Goal: Task Accomplishment & Management: Manage account settings

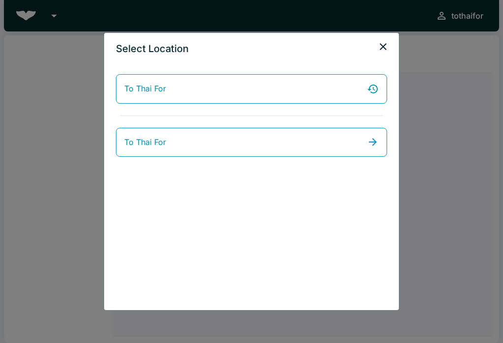
click at [277, 81] on link "To Thai For" at bounding box center [251, 88] width 271 height 29
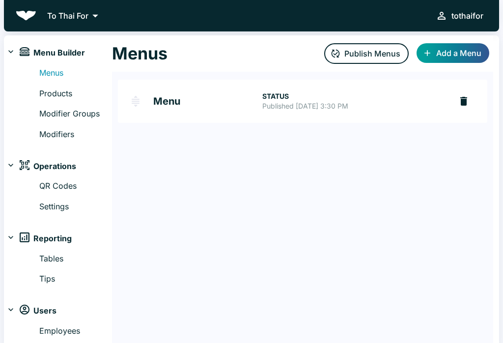
click at [42, 92] on link "Products" at bounding box center [75, 93] width 73 height 13
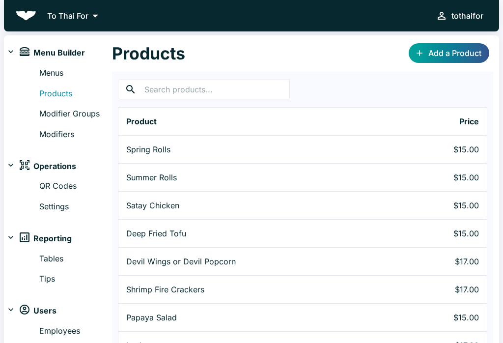
click at [309, 175] on p "Summer Rolls" at bounding box center [267, 177] width 282 height 12
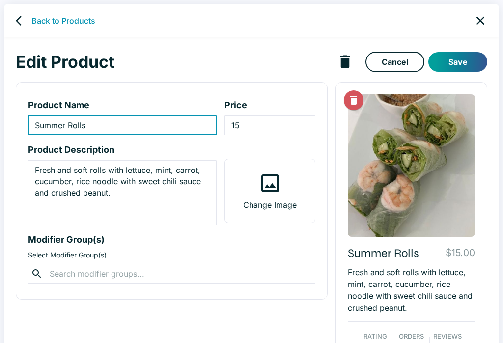
type input "Summer Rolls"
type input "15"
type textarea "Fresh and soft rolls with lettuce, mint, carrot, cucumber, rice noodle with swe…"
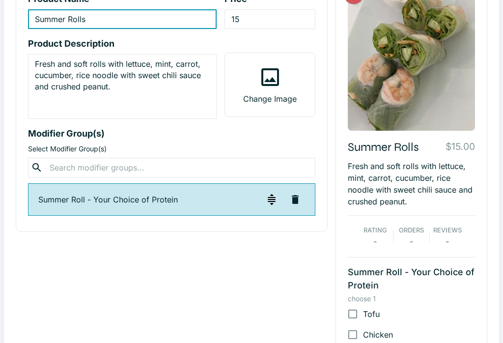
scroll to position [137, 0]
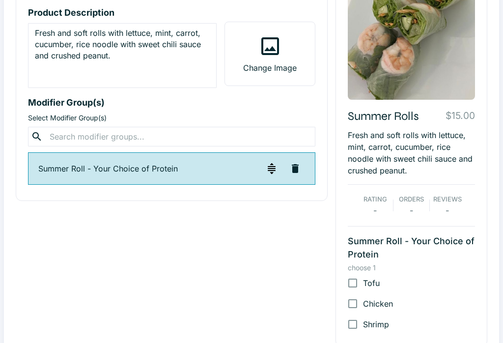
click at [263, 165] on button "button" at bounding box center [272, 169] width 20 height 20
click at [267, 176] on button "button" at bounding box center [272, 169] width 20 height 20
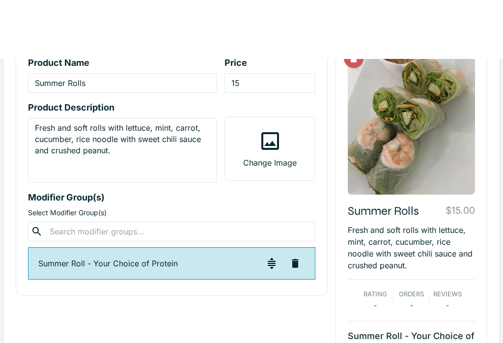
scroll to position [0, 0]
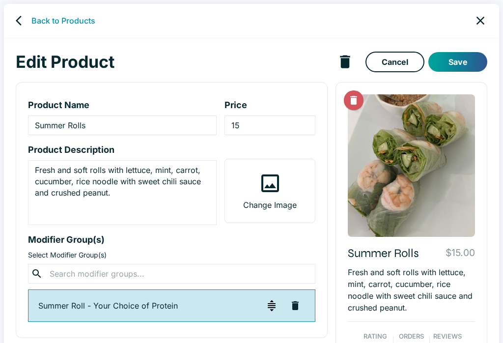
click at [26, 22] on icon "back" at bounding box center [22, 21] width 12 height 12
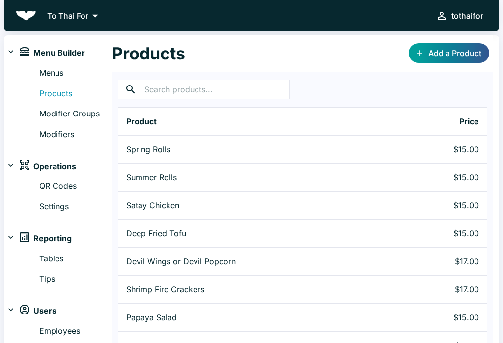
click at [49, 110] on link "Modifier Groups" at bounding box center [75, 114] width 73 height 13
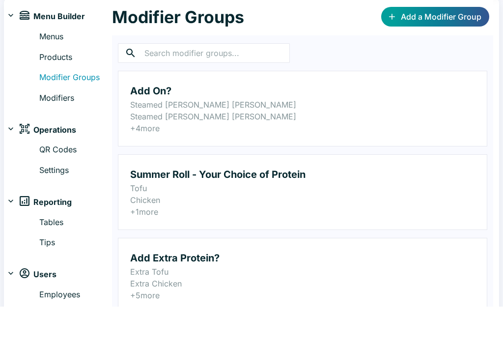
scroll to position [55, 0]
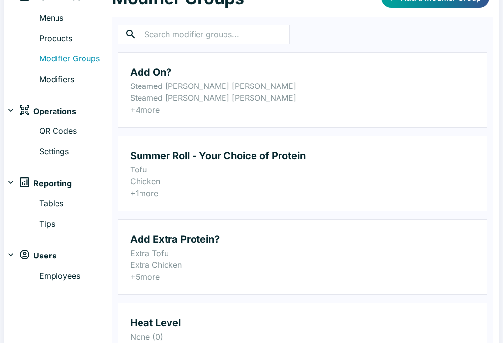
click at [389, 172] on p "Tofu" at bounding box center [302, 169] width 345 height 12
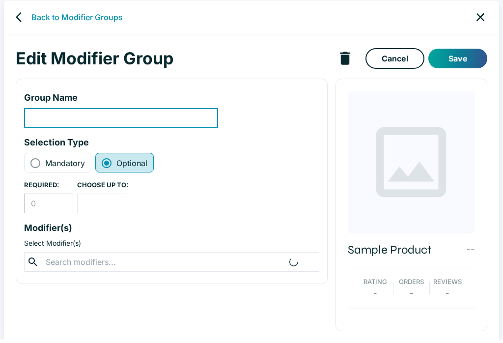
type input "Summer Roll - Your Choice of Protein"
type input "1"
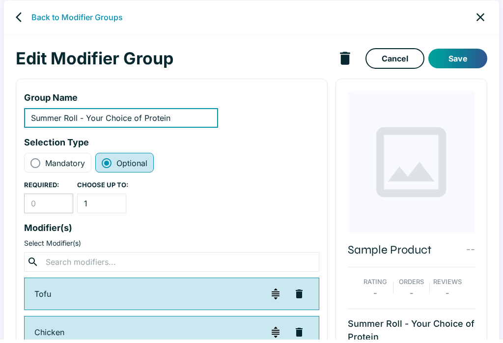
scroll to position [4, 0]
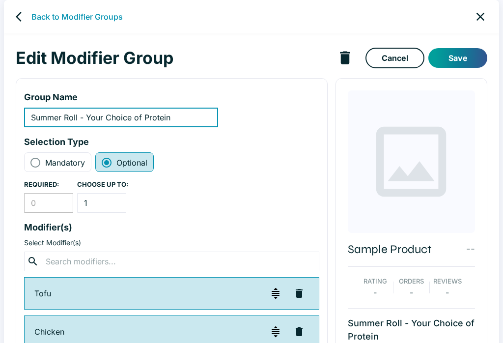
click at [502, 118] on div "Back to Modifier Groups Edit Modifier Group Cancel Save Group Name Summer Roll …" at bounding box center [251, 171] width 503 height 343
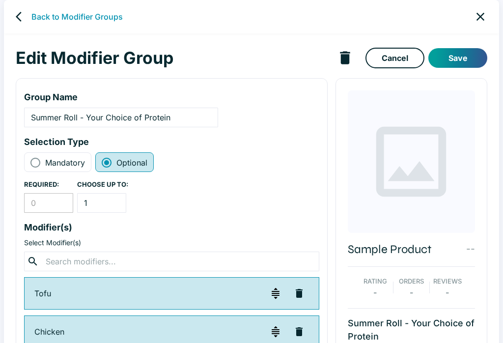
click at [36, 157] on input "Mandatory" at bounding box center [35, 163] width 12 height 12
radio input "true"
radio input "false"
type input "1"
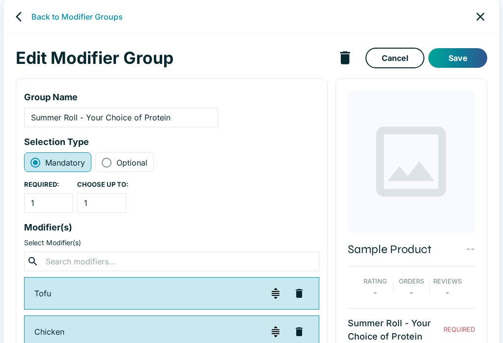
click at [466, 54] on button "Save" at bounding box center [457, 58] width 59 height 20
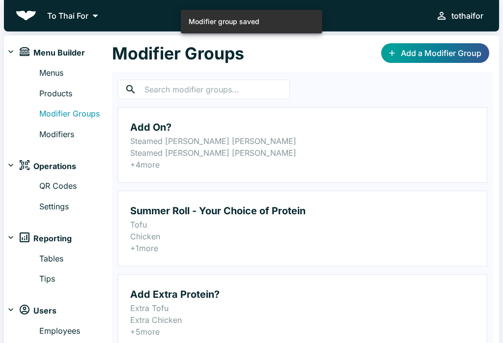
click at [44, 48] on span "Menu Builder" at bounding box center [59, 53] width 52 height 13
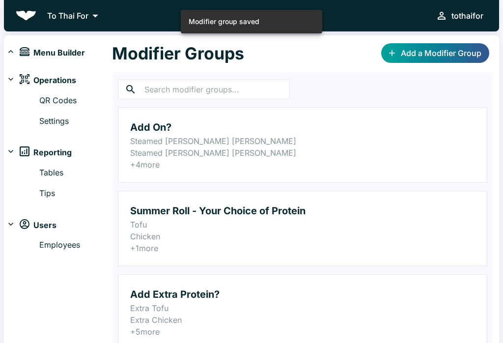
click at [46, 49] on span "Menu Builder" at bounding box center [59, 53] width 52 height 13
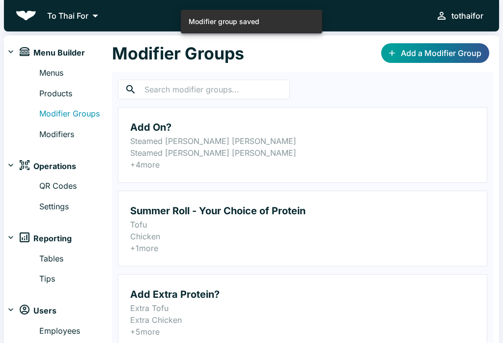
click at [49, 69] on link "Menus" at bounding box center [75, 73] width 73 height 13
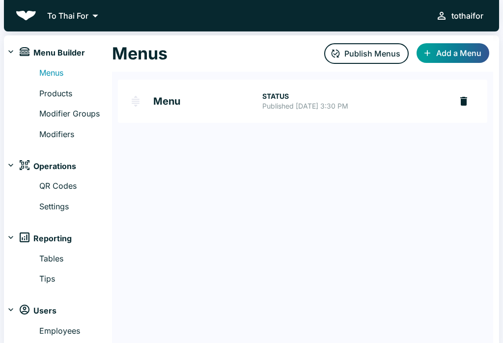
click at [380, 48] on button "Publish Menus" at bounding box center [366, 53] width 84 height 21
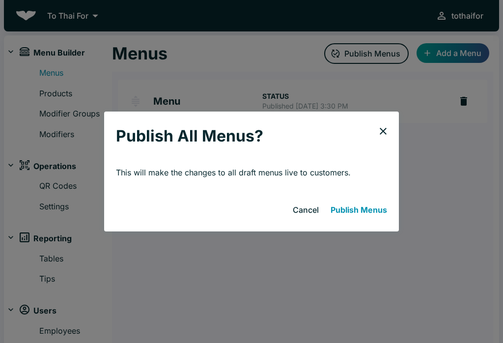
click at [368, 214] on button "Publish Menus" at bounding box center [358, 210] width 64 height 20
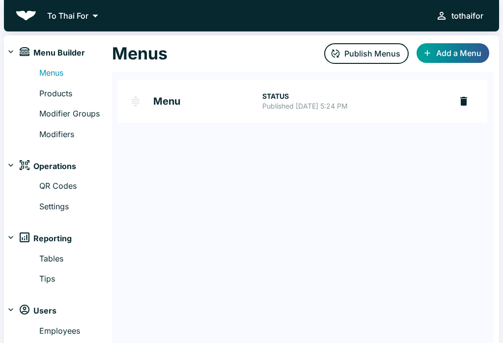
click at [45, 116] on link "Modifier Groups" at bounding box center [75, 114] width 73 height 13
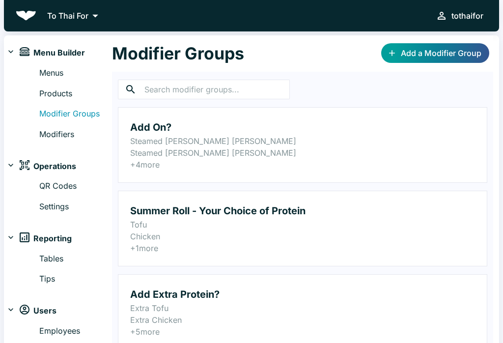
click at [381, 138] on p "Steamed [PERSON_NAME] [PERSON_NAME]" at bounding box center [302, 141] width 345 height 12
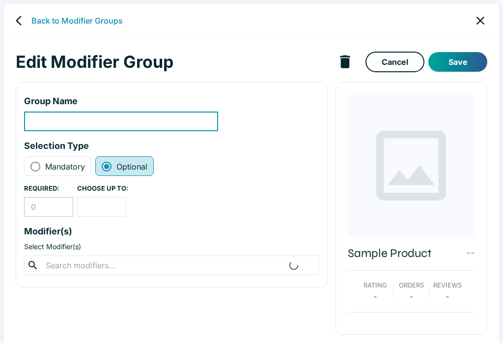
type input "Add On?"
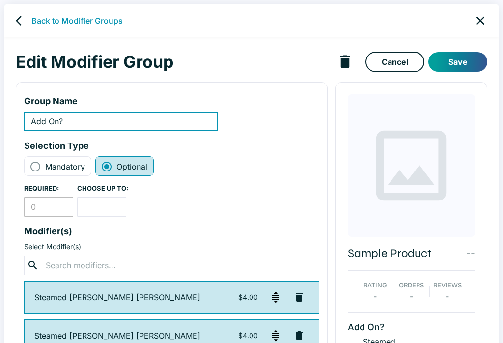
click at [19, 23] on icon "back" at bounding box center [19, 21] width 6 height 10
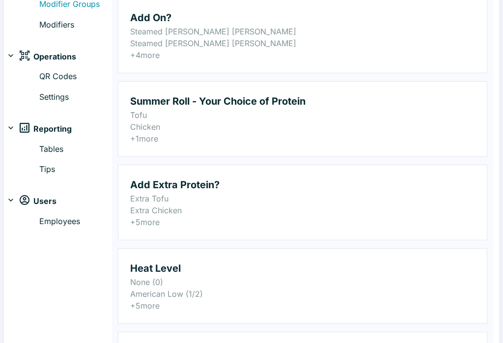
click at [265, 200] on p "Extra Tofu" at bounding box center [302, 199] width 345 height 12
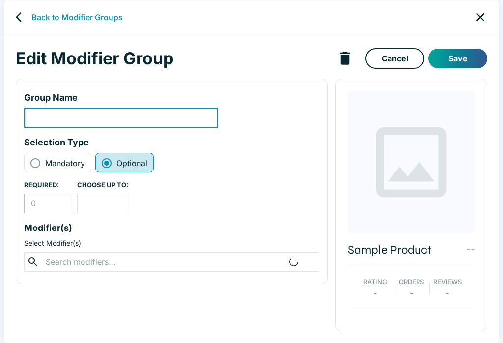
type input "Add Extra Protein?"
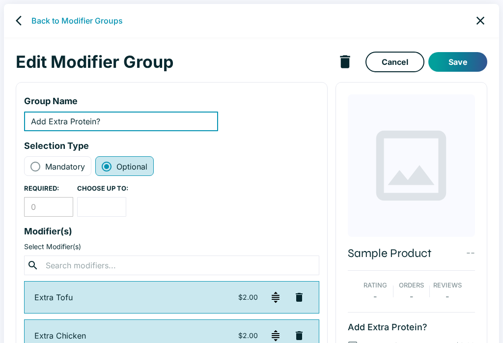
click at [15, 26] on link "back" at bounding box center [22, 21] width 20 height 20
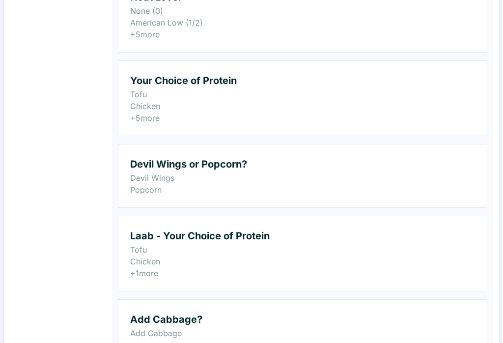
scroll to position [384, 0]
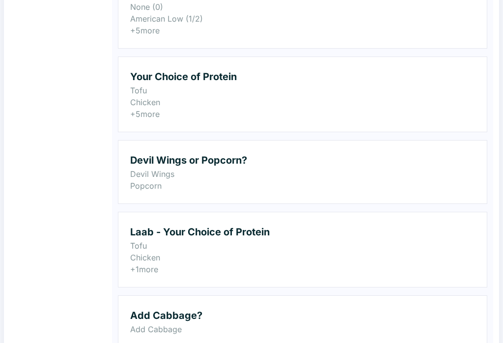
click at [279, 167] on h2 "Devil Wings or Popcorn?" at bounding box center [302, 160] width 345 height 16
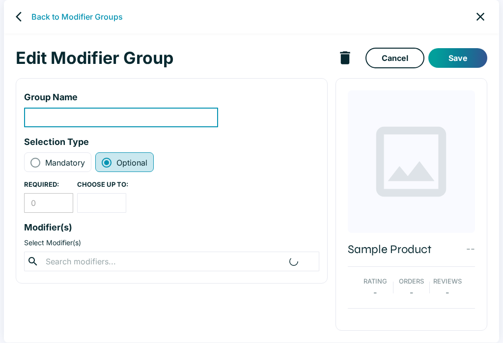
scroll to position [4, 0]
type input "Devil Wings or Popcorn?"
radio input "true"
radio input "false"
type input "1"
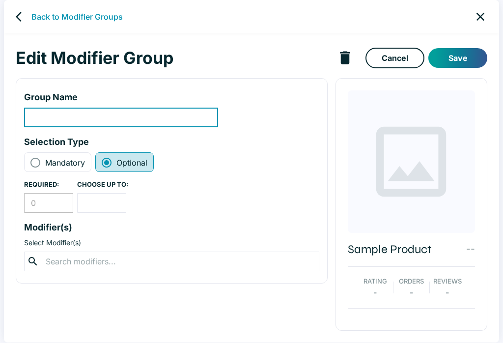
type input "1"
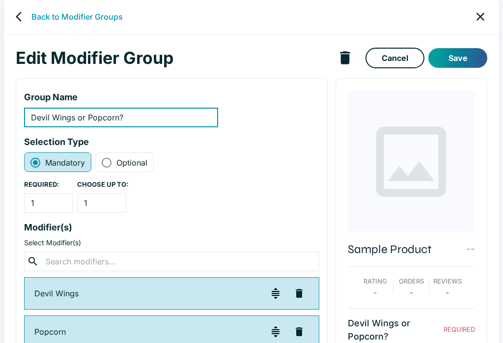
click at [18, 18] on icon "back" at bounding box center [19, 17] width 6 height 10
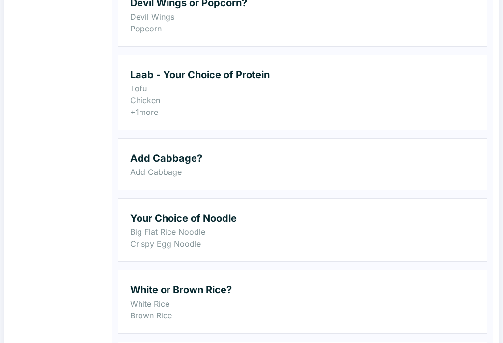
scroll to position [541, 0]
click at [358, 86] on p "Tofu" at bounding box center [302, 88] width 345 height 12
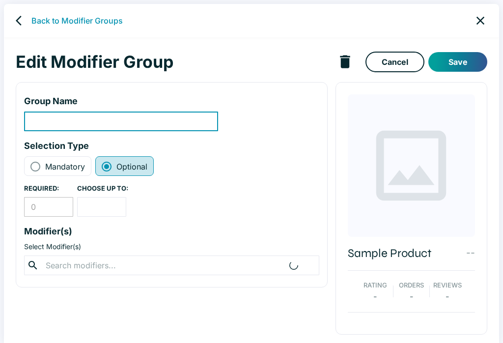
scroll to position [4, 0]
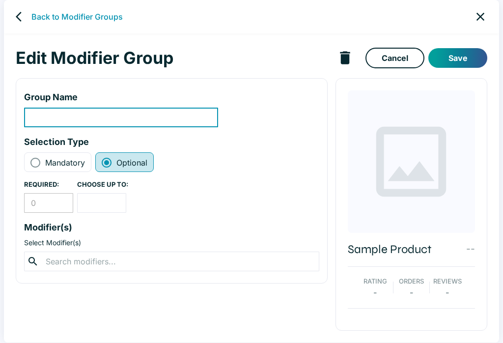
type input "Laab - Your Choice of Protein"
radio input "true"
radio input "false"
type input "1"
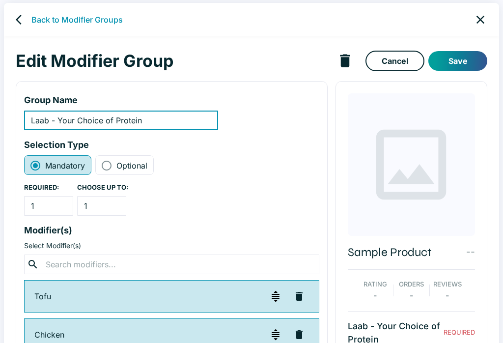
scroll to position [0, 0]
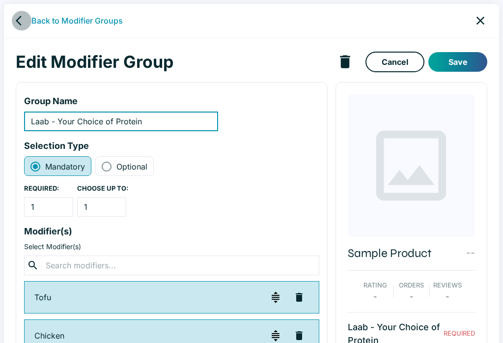
click at [23, 23] on icon "back" at bounding box center [22, 21] width 12 height 12
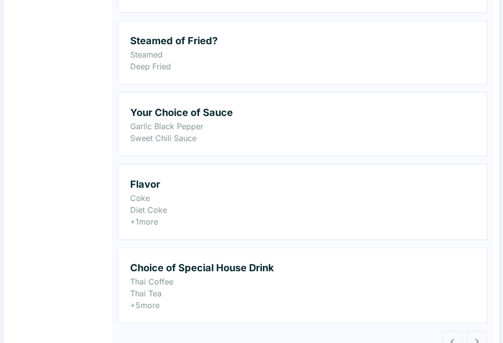
scroll to position [941, 0]
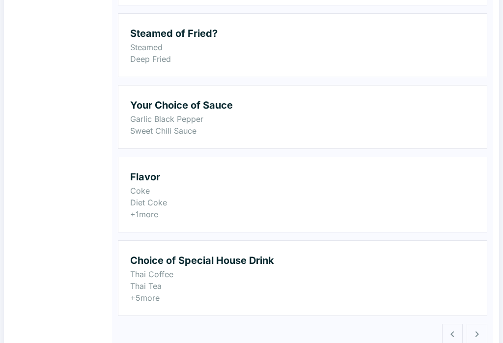
click at [338, 115] on p "Garlic Black Pepper" at bounding box center [302, 119] width 345 height 12
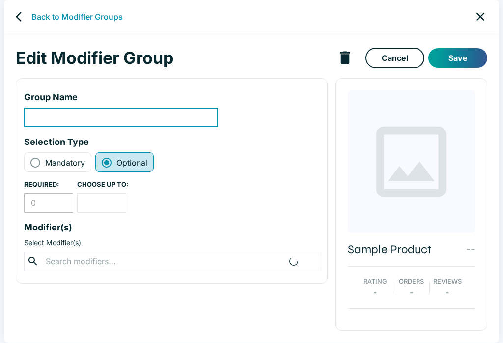
scroll to position [4, 0]
type input "Your Choice of Sauce"
radio input "true"
radio input "false"
type input "1"
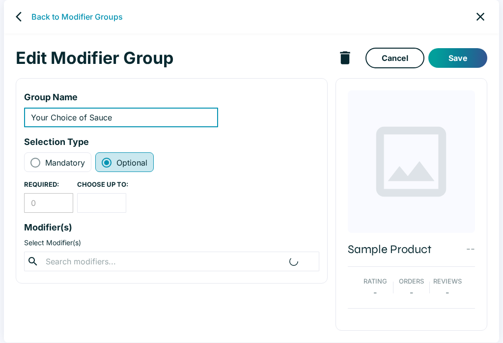
type input "1"
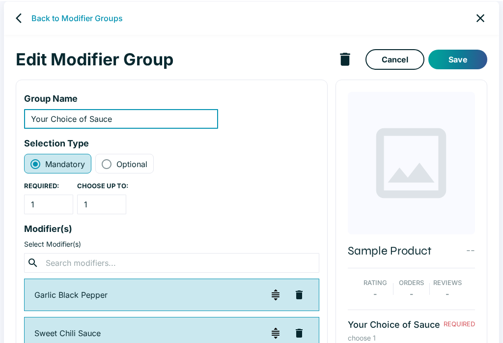
scroll to position [0, 0]
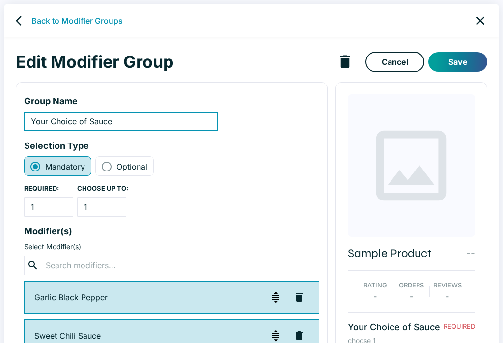
click at [21, 27] on link "back" at bounding box center [22, 21] width 20 height 20
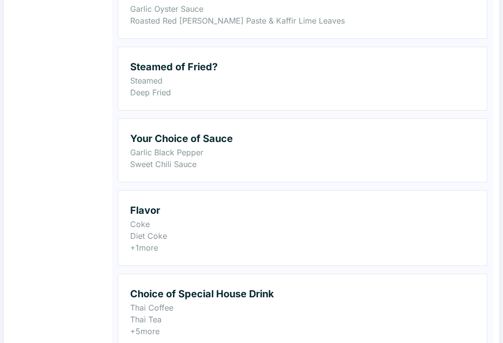
scroll to position [941, 0]
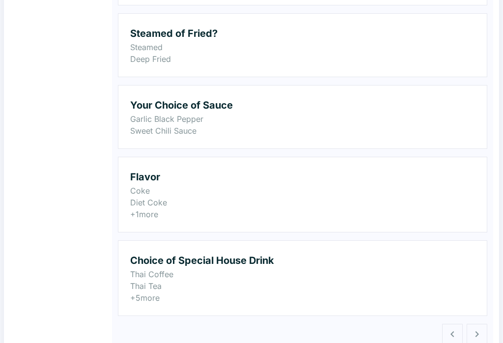
click at [363, 274] on p "Thai Coffee" at bounding box center [302, 274] width 345 height 12
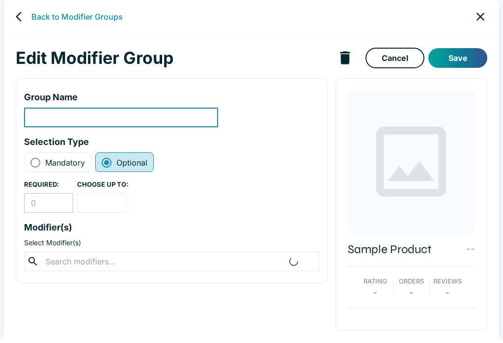
type input "Choice of Special House Drink"
radio input "true"
radio input "false"
type input "1"
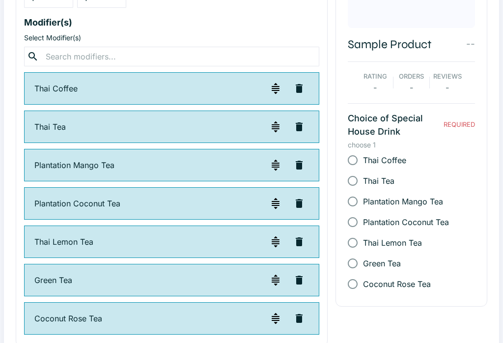
scroll to position [209, 0]
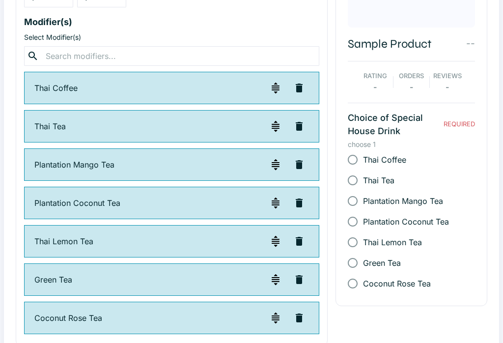
click at [296, 322] on icon "button" at bounding box center [299, 318] width 12 height 12
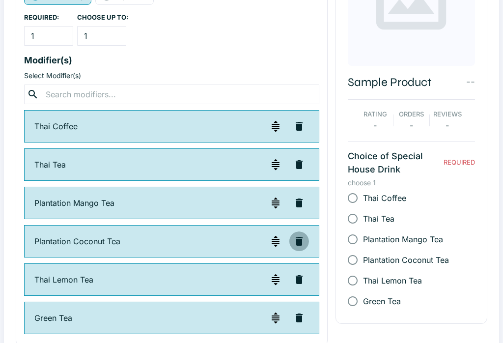
click at [300, 243] on icon "button" at bounding box center [299, 241] width 7 height 9
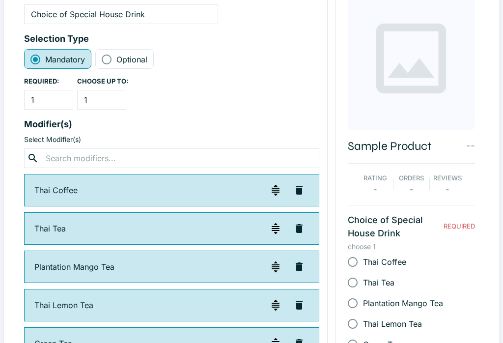
scroll to position [112, 0]
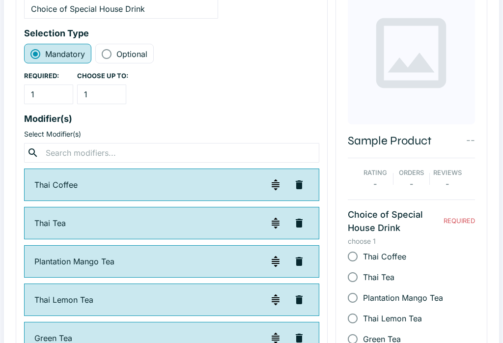
click at [158, 186] on p "Thai Coffee" at bounding box center [145, 185] width 223 height 12
click at [75, 177] on div "Thai Coffee" at bounding box center [171, 185] width 295 height 32
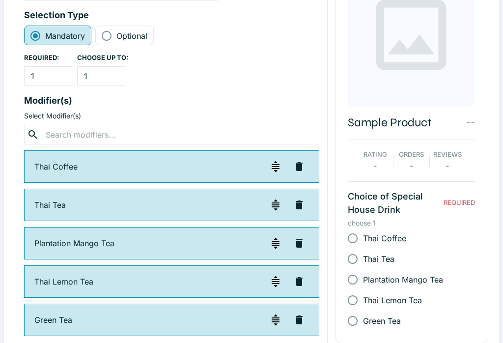
scroll to position [133, 0]
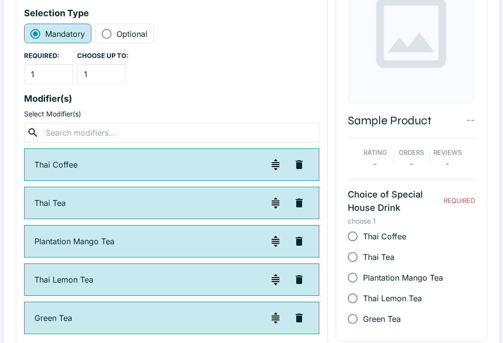
click at [304, 323] on button "button" at bounding box center [299, 318] width 20 height 20
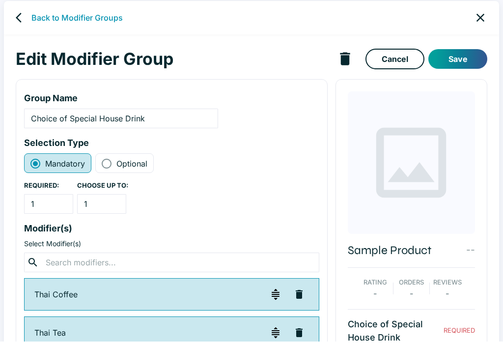
scroll to position [0, 0]
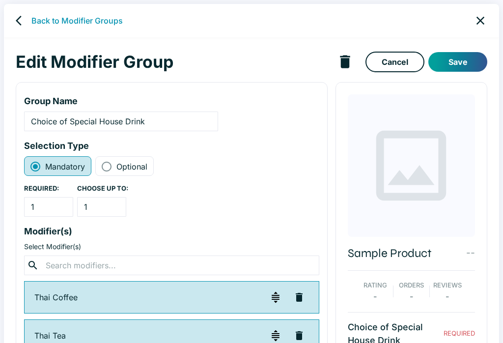
click at [470, 63] on button "Save" at bounding box center [457, 62] width 59 height 20
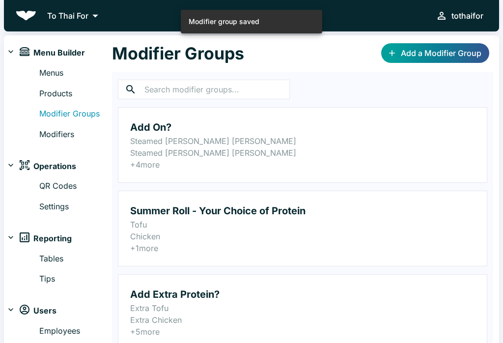
click at [51, 130] on link "Modifiers" at bounding box center [75, 134] width 73 height 13
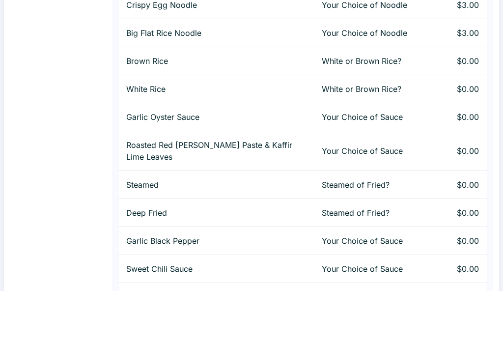
scroll to position [1264, 0]
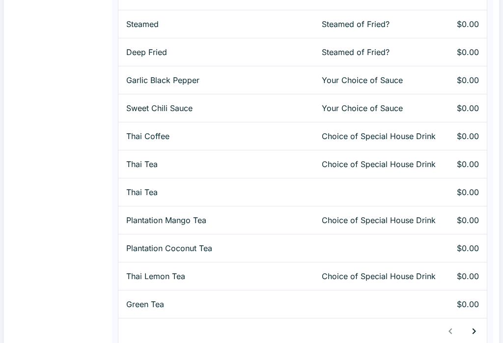
click at [314, 272] on td "Choice of Special House Drink" at bounding box center [380, 276] width 132 height 28
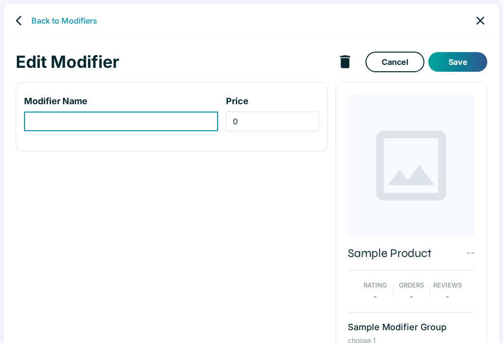
type input "Thai Lemon Tea"
click at [21, 18] on icon "back" at bounding box center [22, 21] width 12 height 12
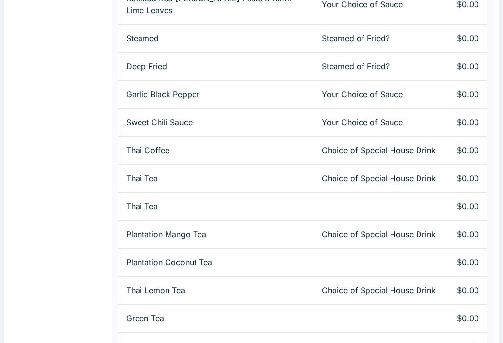
scroll to position [1264, 0]
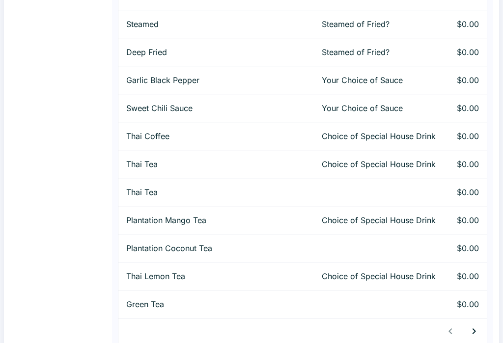
click at [202, 216] on p "Plantation Mango Tea" at bounding box center [216, 220] width 180 height 12
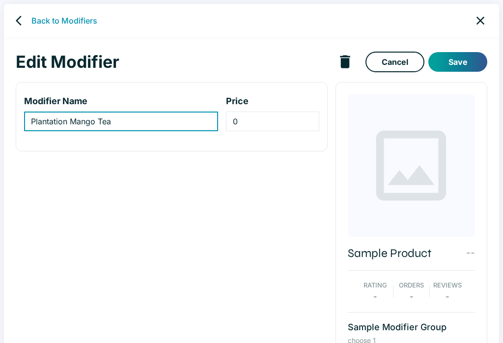
click at [141, 125] on input "Plantation Mango Tea" at bounding box center [121, 121] width 194 height 20
click at [145, 123] on input "Plantation Mango Tea" at bounding box center [121, 121] width 194 height 20
type input "P"
type input "Thai Mango Tea w/ lime"
click at [471, 64] on button "Save" at bounding box center [457, 62] width 59 height 20
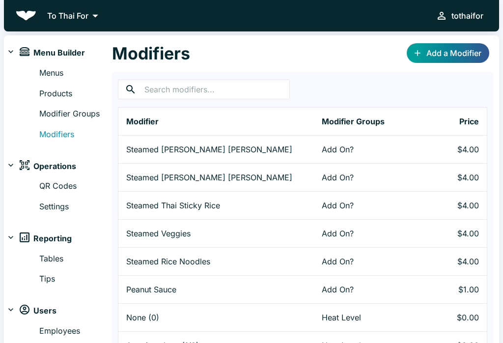
click at [473, 53] on link "Add a Modifier" at bounding box center [447, 53] width 82 height 20
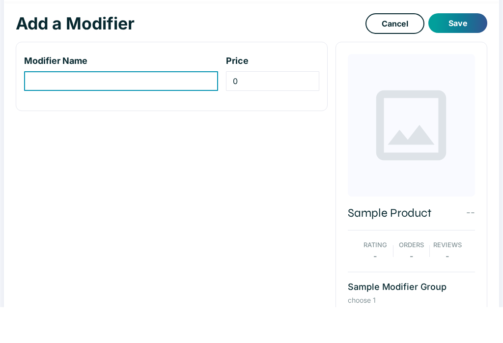
scroll to position [27, 0]
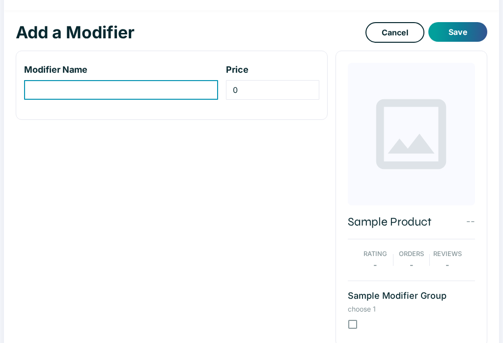
click at [358, 324] on input "checkbox" at bounding box center [352, 324] width 21 height 21
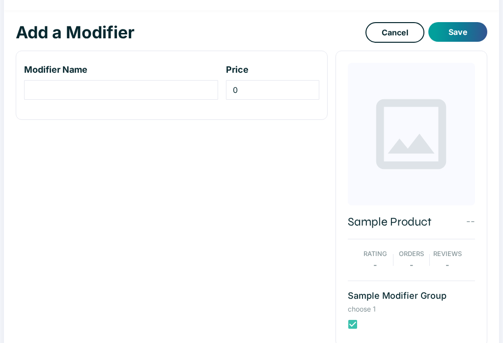
click at [355, 323] on input "checkbox" at bounding box center [352, 324] width 21 height 21
checkbox input "false"
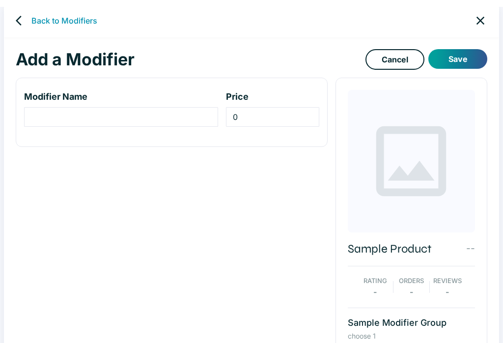
scroll to position [0, 0]
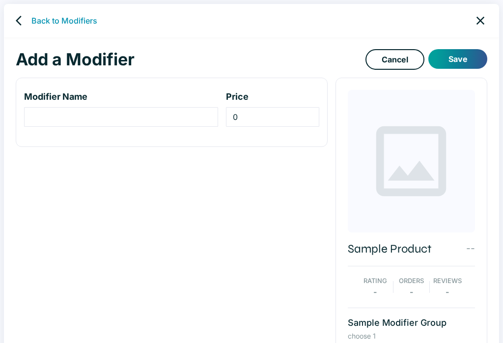
click at [160, 115] on input "modifier-name-input" at bounding box center [121, 117] width 194 height 20
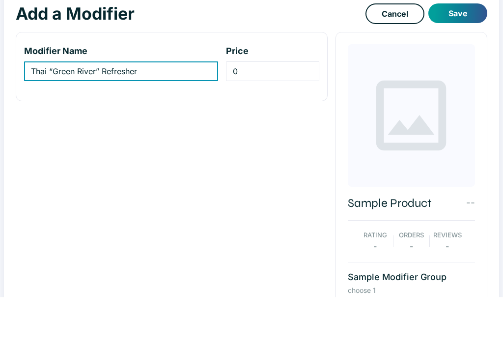
type input "Thai “Green River” Refresher"
click at [468, 49] on button "Save" at bounding box center [457, 59] width 59 height 20
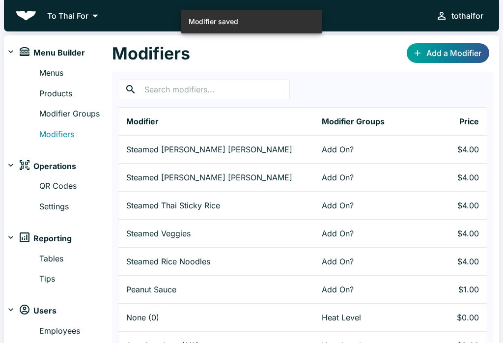
click at [49, 115] on link "Modifier Groups" at bounding box center [75, 114] width 73 height 13
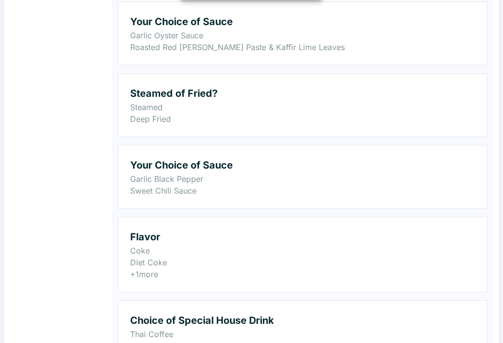
scroll to position [941, 0]
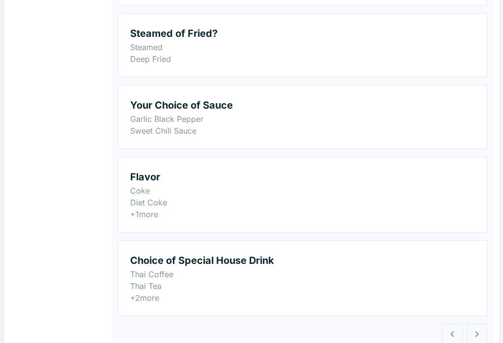
click at [270, 285] on p "Thai Tea" at bounding box center [302, 286] width 345 height 12
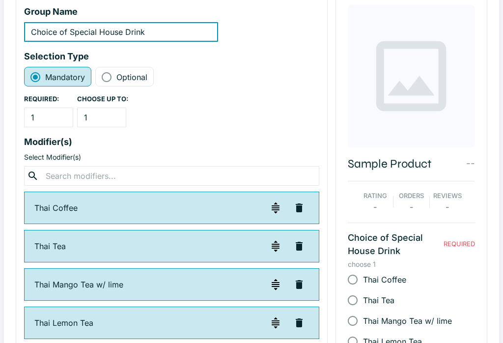
scroll to position [107, 0]
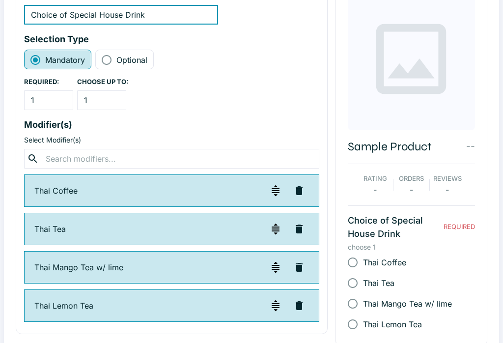
click at [224, 155] on input "text" at bounding box center [171, 159] width 257 height 14
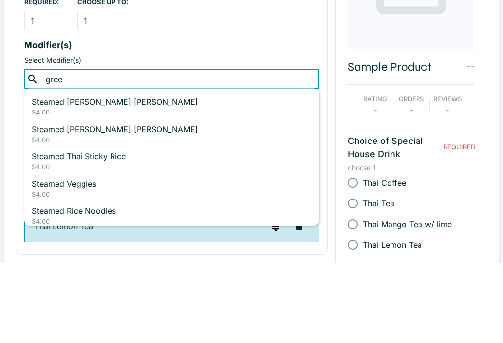
type input "green"
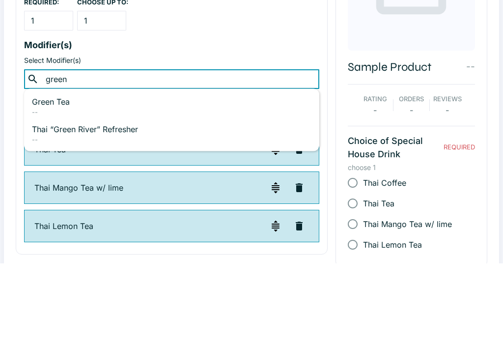
click at [95, 202] on p "Thai “Green River” Refresher" at bounding box center [171, 208] width 279 height 12
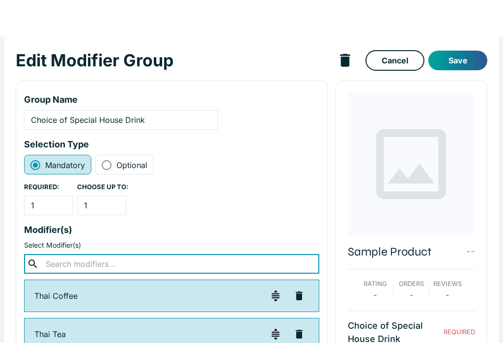
scroll to position [0, 0]
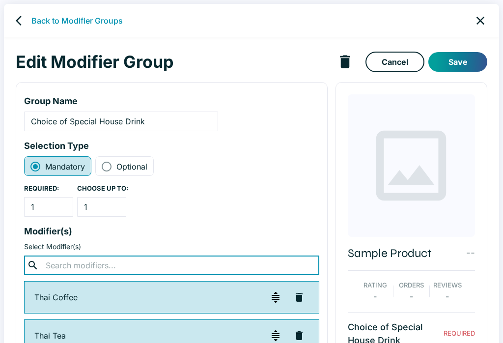
click at [472, 62] on button "Save" at bounding box center [457, 62] width 59 height 20
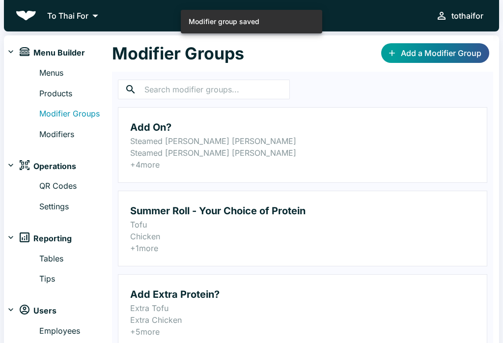
click at [66, 132] on link "Modifiers" at bounding box center [75, 134] width 73 height 13
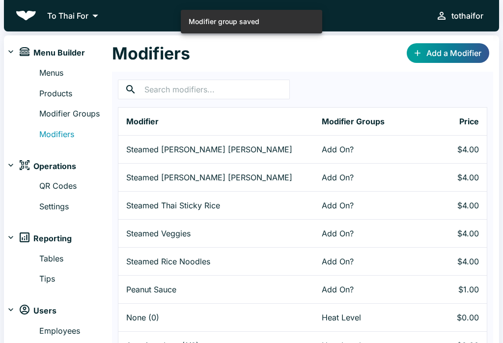
click at [457, 55] on link "Add a Modifier" at bounding box center [447, 53] width 82 height 20
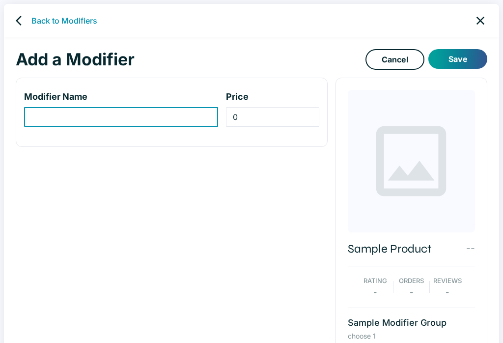
click at [55, 114] on input "modifier-name-input" at bounding box center [121, 117] width 194 height 20
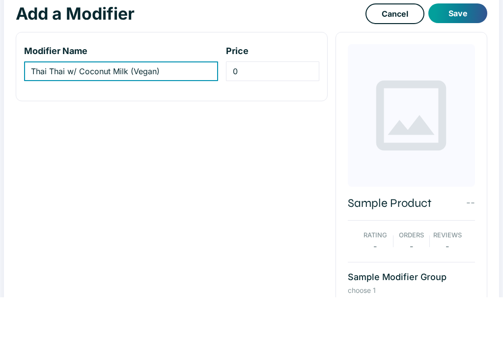
scroll to position [45, 0]
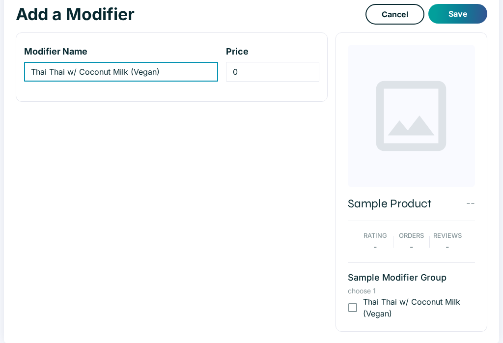
type input "Thai Thai w/ Coconut Milk (Vegan)"
click at [474, 19] on button "Save" at bounding box center [457, 14] width 59 height 20
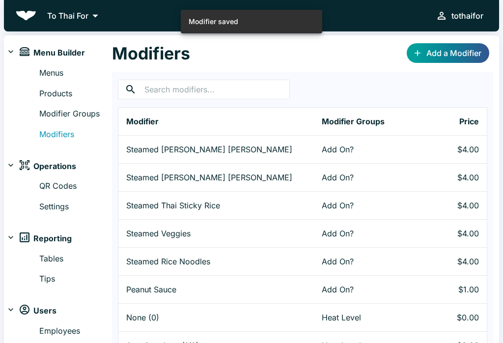
click at [58, 113] on link "Modifier Groups" at bounding box center [75, 114] width 73 height 13
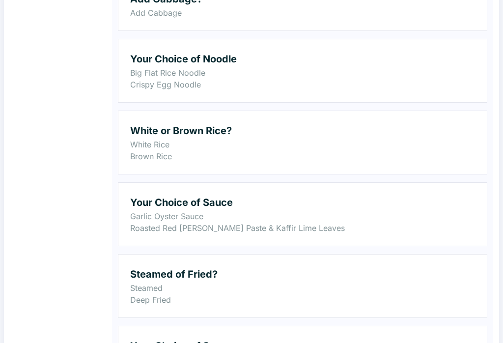
scroll to position [941, 0]
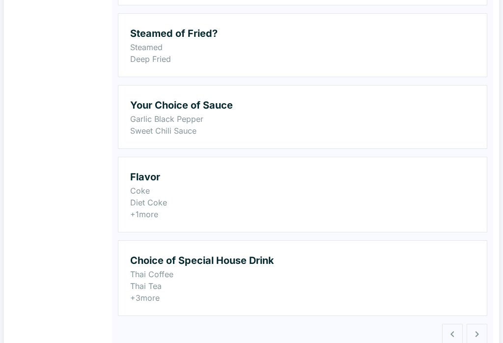
click at [301, 261] on h2 "Choice of Special House Drink" at bounding box center [302, 260] width 345 height 16
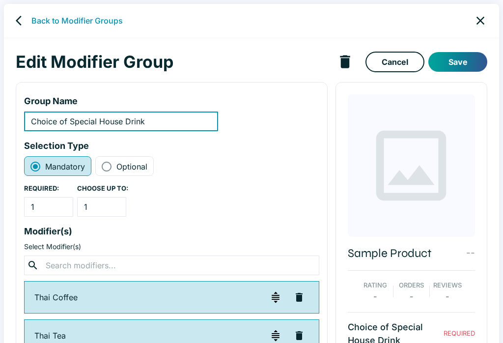
click at [113, 266] on input "text" at bounding box center [171, 265] width 257 height 14
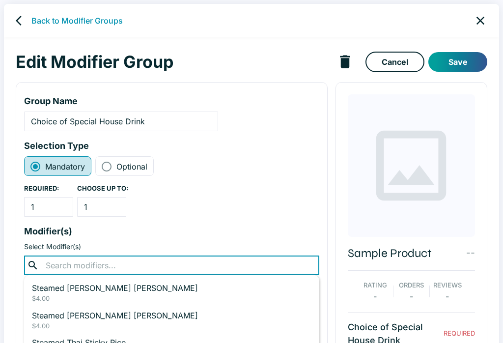
scroll to position [1, 0]
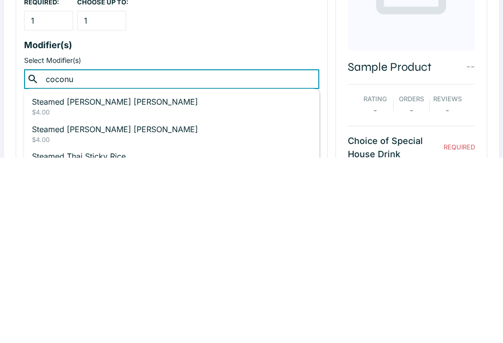
type input "coconut"
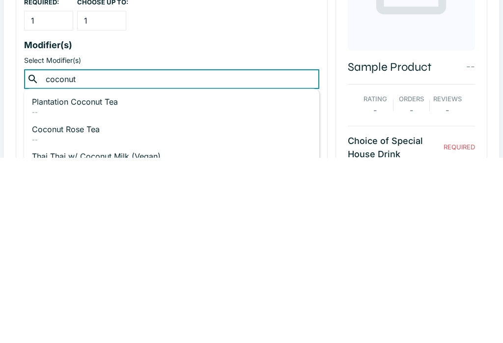
click at [169, 326] on li "Thai Thai w/ Coconut Milk (Vegan) -- +Add" at bounding box center [171, 345] width 295 height 27
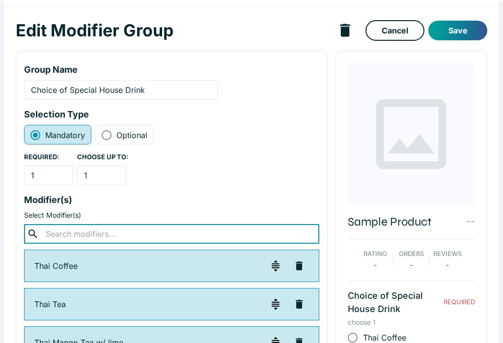
scroll to position [0, 0]
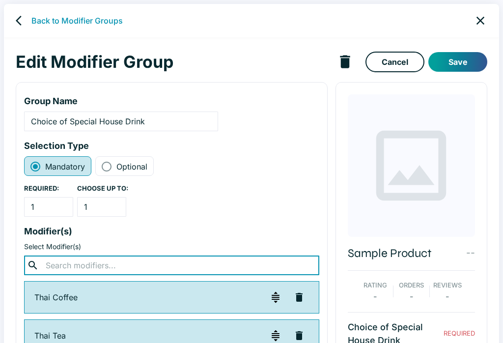
click at [468, 62] on button "Save" at bounding box center [457, 62] width 59 height 20
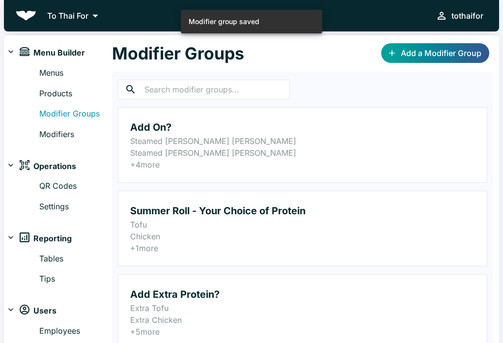
click at [49, 136] on link "Modifiers" at bounding box center [75, 134] width 73 height 13
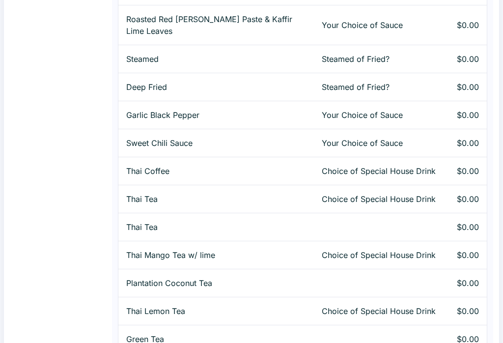
scroll to position [1264, 0]
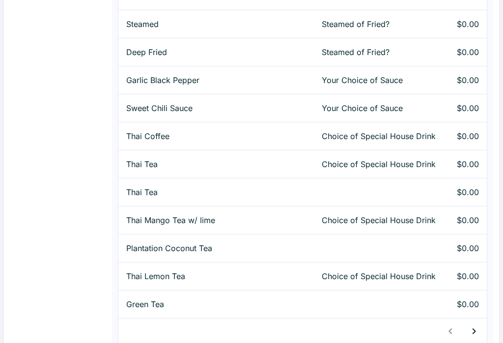
click at [479, 326] on icon "button" at bounding box center [474, 331] width 12 height 12
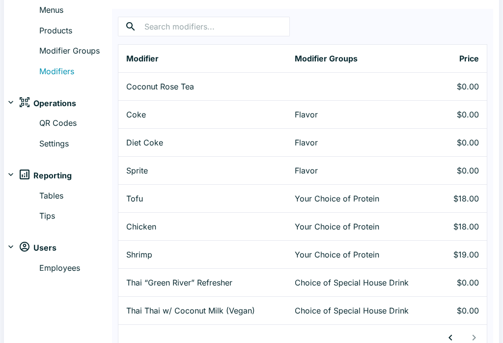
scroll to position [69, 0]
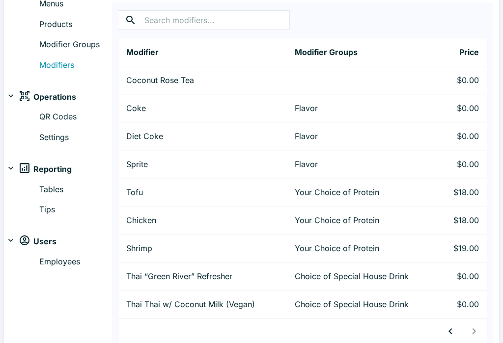
click at [259, 280] on p "Thai “Green River” Refresher" at bounding box center [202, 276] width 153 height 12
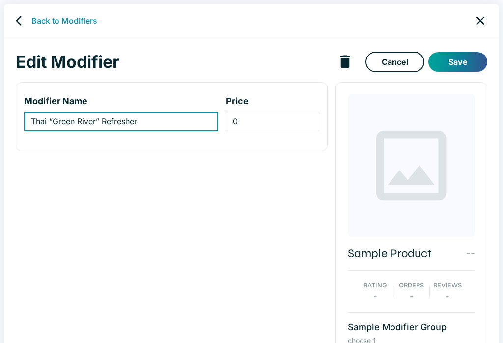
click at [183, 123] on input "Thai “Green River” Refresher" at bounding box center [121, 121] width 194 height 20
type input "Thai “Green River” Refresher (Lime Cream Soda)"
click at [465, 61] on button "Save" at bounding box center [457, 62] width 59 height 20
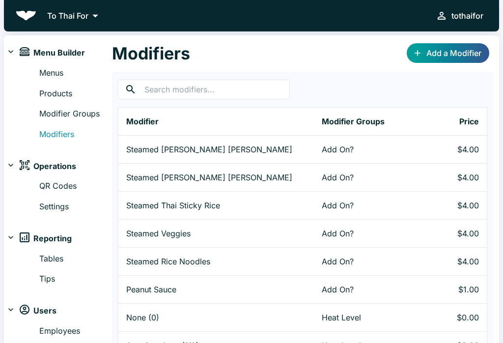
click at [80, 111] on link "Modifier Groups" at bounding box center [75, 114] width 73 height 13
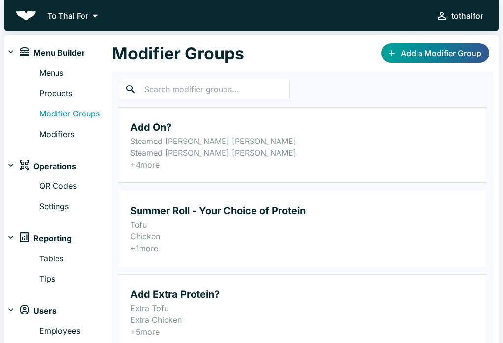
click at [76, 71] on link "Menus" at bounding box center [75, 73] width 73 height 13
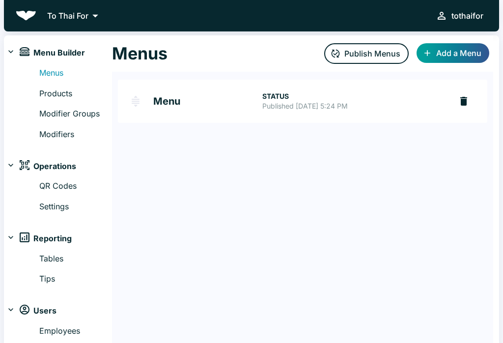
click at [232, 105] on h2 "Menu" at bounding box center [207, 101] width 109 height 10
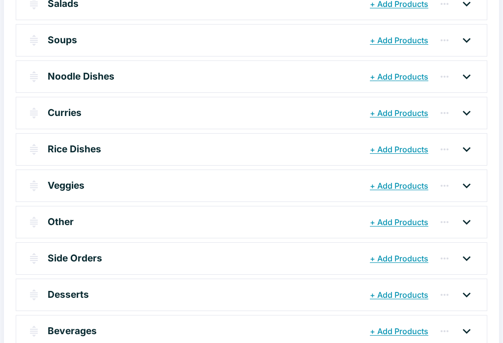
scroll to position [197, 0]
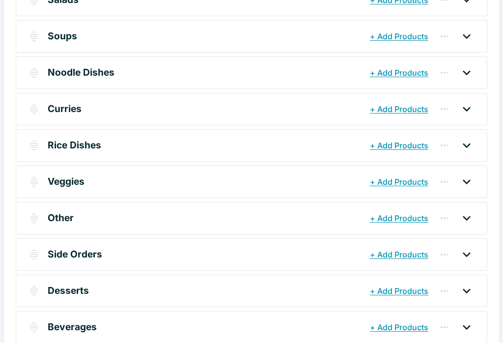
click at [471, 287] on icon at bounding box center [466, 291] width 16 height 16
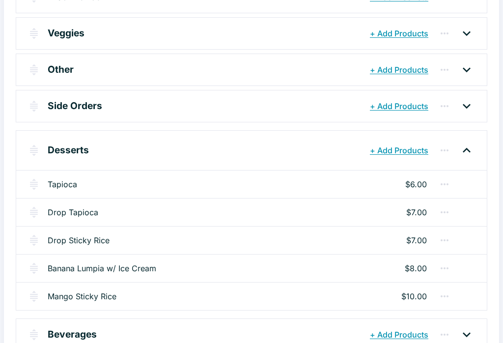
scroll to position [350, 0]
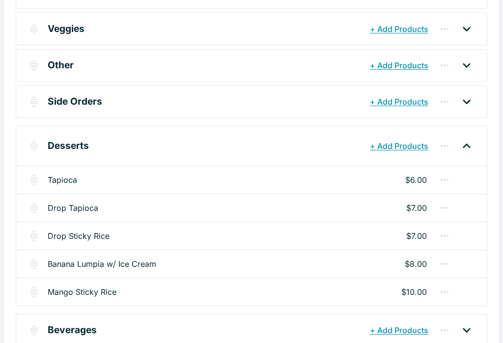
click at [446, 291] on icon "button" at bounding box center [444, 292] width 12 height 12
click at [231, 283] on div at bounding box center [251, 171] width 503 height 343
click at [318, 295] on div "Mango Sticky Rice $10.00" at bounding box center [251, 291] width 470 height 28
click at [63, 286] on link "Mango Sticky Rice" at bounding box center [82, 292] width 69 height 12
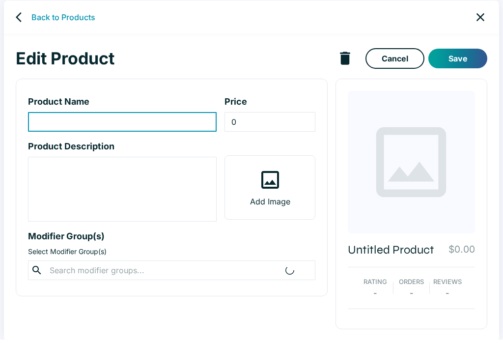
type input "Mango Sticky Rice"
type input "10"
type textarea "Fresh and sweet mango on top of coconut sticky rice (seasonal)."
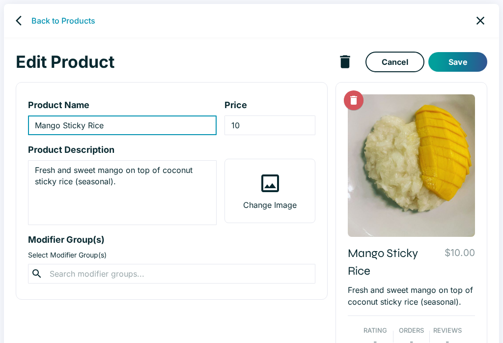
click at [405, 65] on link "Cancel" at bounding box center [394, 62] width 59 height 21
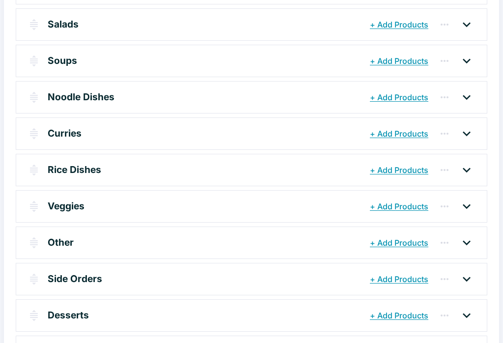
scroll to position [197, 0]
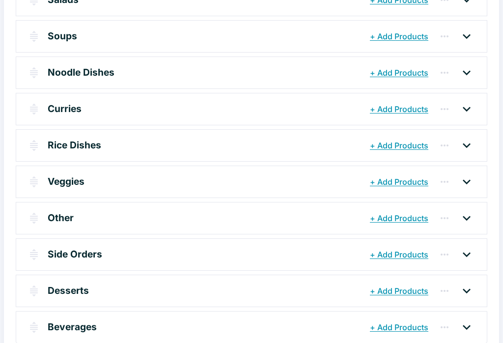
click at [465, 326] on icon at bounding box center [466, 327] width 16 height 16
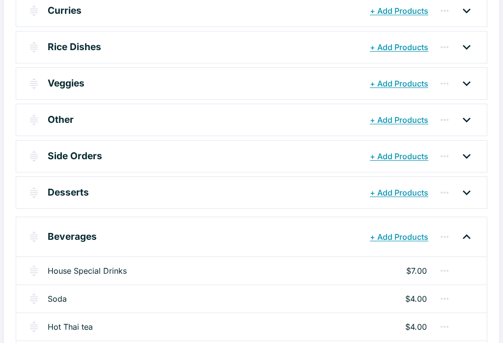
scroll to position [295, 0]
click at [468, 158] on icon at bounding box center [466, 157] width 16 height 16
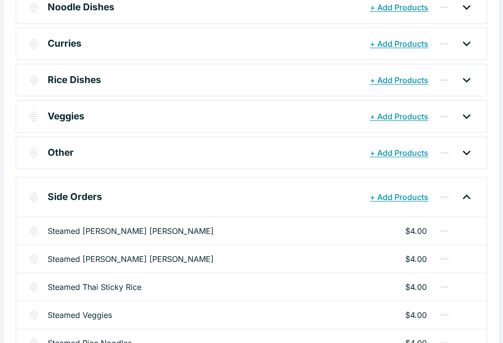
scroll to position [262, 0]
click at [467, 153] on icon at bounding box center [466, 152] width 8 height 5
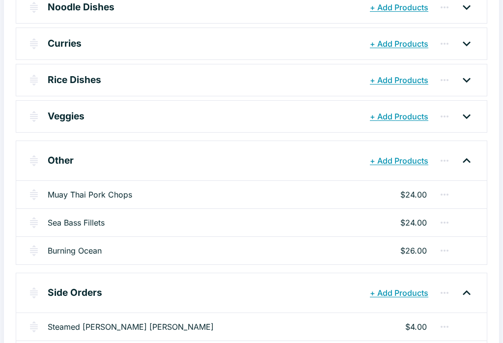
click at [473, 215] on div "Sea Bass Fillets $24.00" at bounding box center [251, 222] width 470 height 28
click at [66, 220] on link "Sea Bass Fillets" at bounding box center [76, 222] width 57 height 12
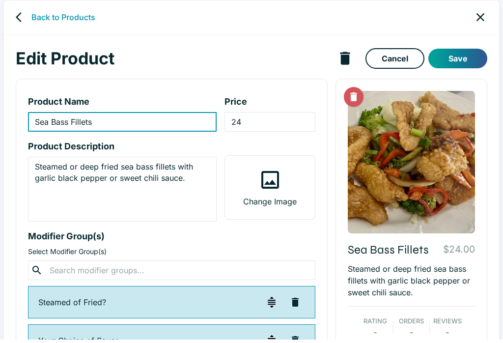
type input "Sea Bass Fillets"
type input "24"
type textarea "Steamed or deep fried sea bass fillets with garlic black pepper or sweet chili …"
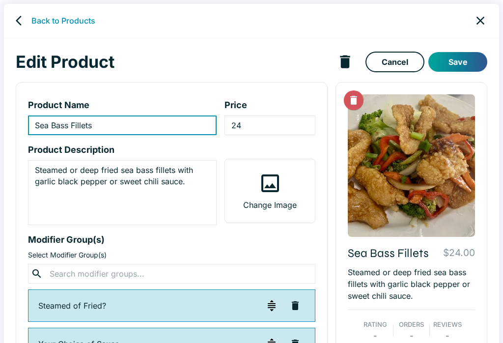
click at [18, 22] on icon "back" at bounding box center [19, 21] width 6 height 10
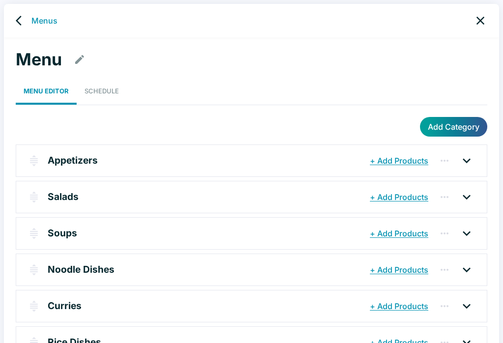
click at [16, 22] on icon "back" at bounding box center [22, 21] width 12 height 12
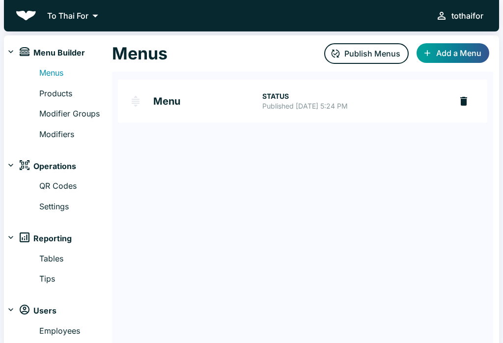
click at [53, 136] on link "Modifiers" at bounding box center [75, 134] width 73 height 13
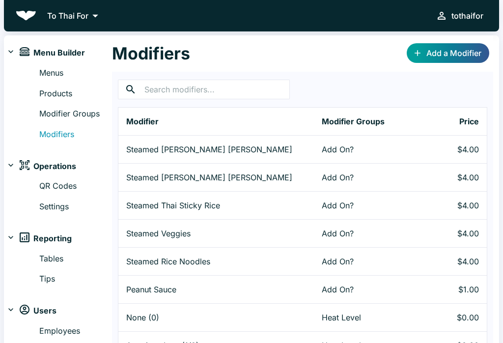
click at [471, 59] on link "Add a Modifier" at bounding box center [447, 53] width 82 height 20
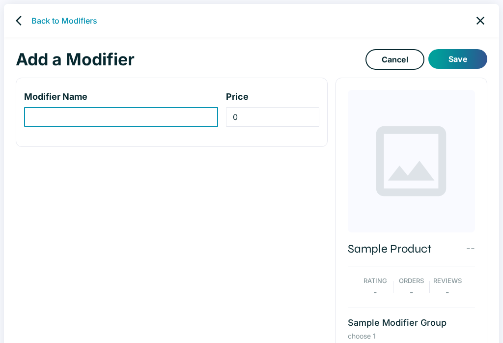
click at [51, 116] on input "modifier-name-input" at bounding box center [121, 117] width 194 height 20
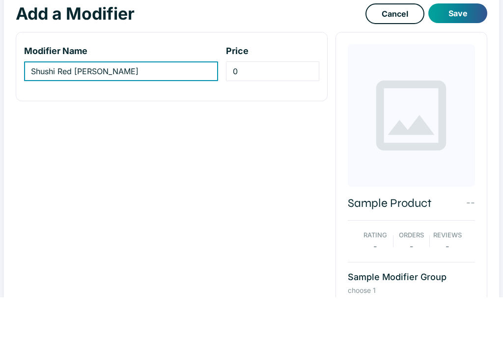
type input "Shushi Red [PERSON_NAME]"
click at [472, 49] on button "Save" at bounding box center [457, 59] width 59 height 20
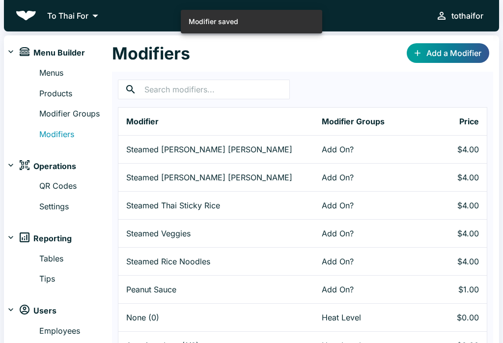
click at [44, 110] on link "Modifier Groups" at bounding box center [75, 114] width 73 height 13
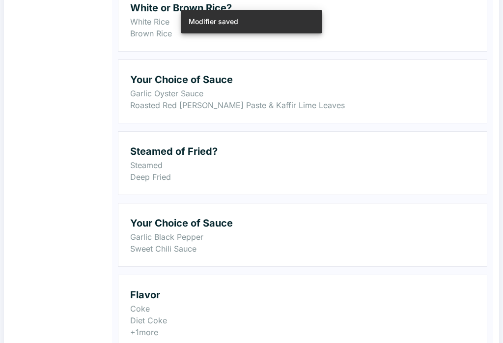
click at [362, 103] on p "Roasted Red [PERSON_NAME] Paste & Kaffir Lime Leaves" at bounding box center [302, 105] width 345 height 12
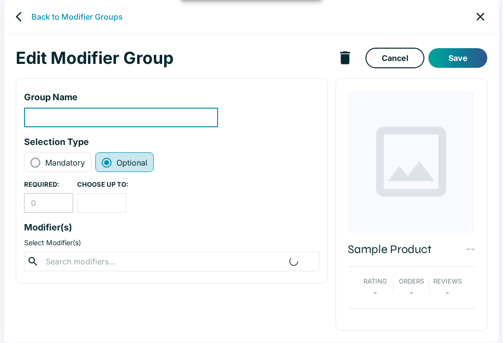
scroll to position [4, 0]
type input "Your Choice of Sauce"
radio input "true"
radio input "false"
type input "1"
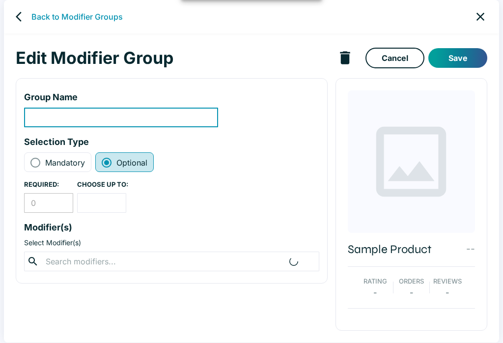
type input "1"
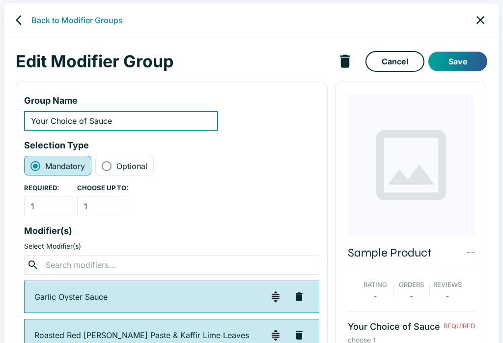
scroll to position [9, 0]
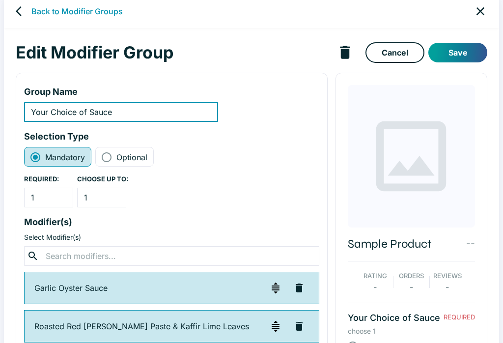
click at [401, 53] on link "Cancel" at bounding box center [394, 52] width 59 height 21
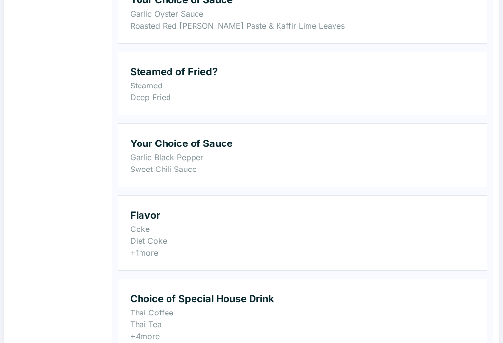
scroll to position [904, 0]
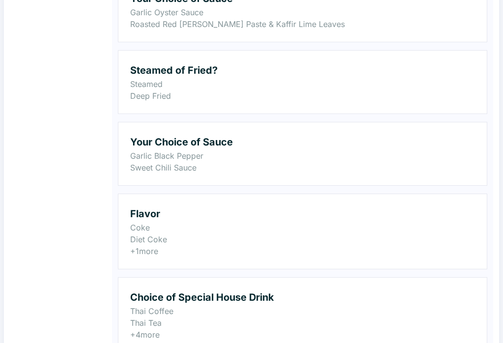
click at [327, 153] on p "Garlic Black Pepper" at bounding box center [302, 156] width 345 height 12
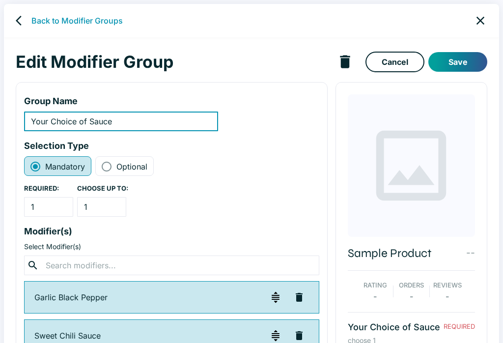
click at [148, 270] on input "text" at bounding box center [171, 265] width 257 height 14
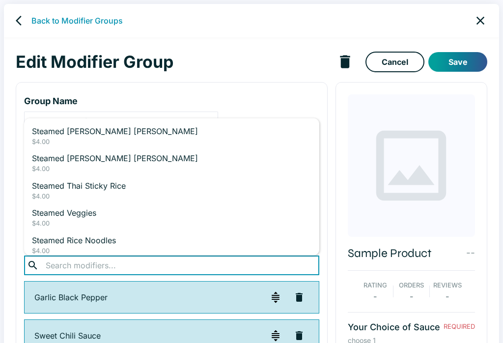
scroll to position [1, 0]
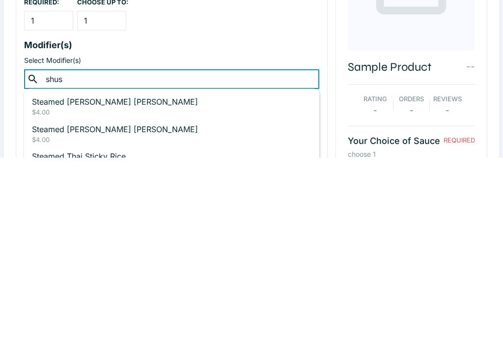
type input "shush"
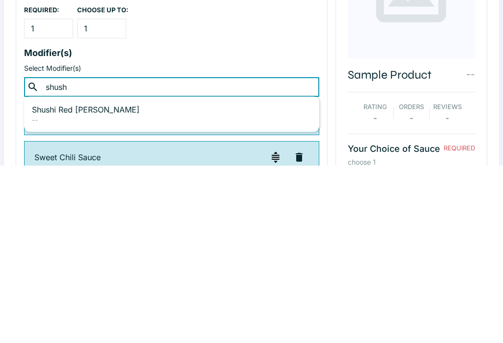
click at [148, 281] on p "Shushi Red [PERSON_NAME]" at bounding box center [171, 287] width 279 height 12
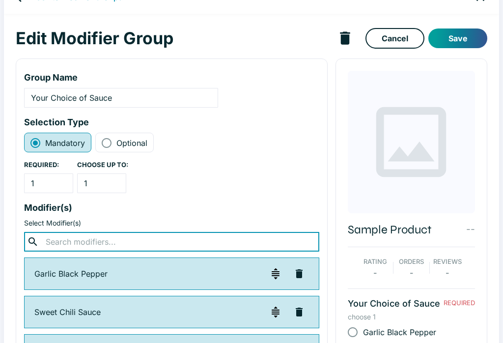
scroll to position [22, 0]
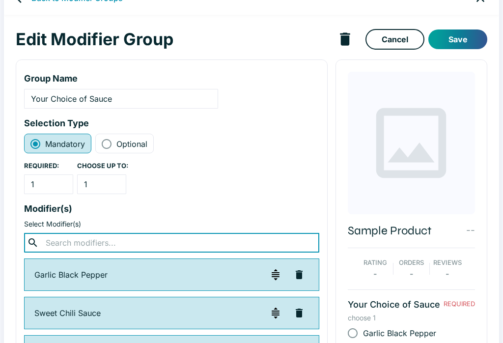
click at [83, 102] on input "Your Choice of Sauce" at bounding box center [121, 99] width 194 height 20
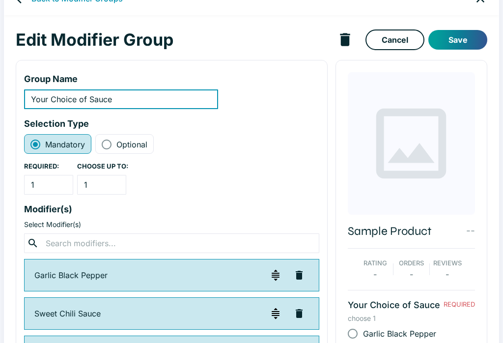
click at [468, 39] on button "Save" at bounding box center [457, 40] width 59 height 20
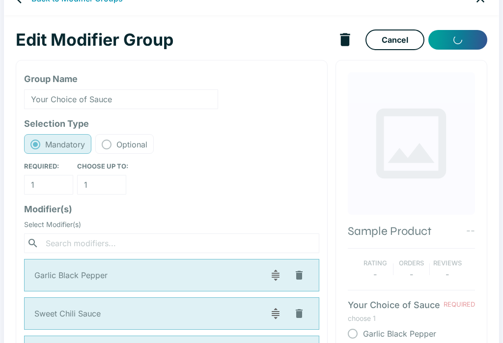
scroll to position [23, 0]
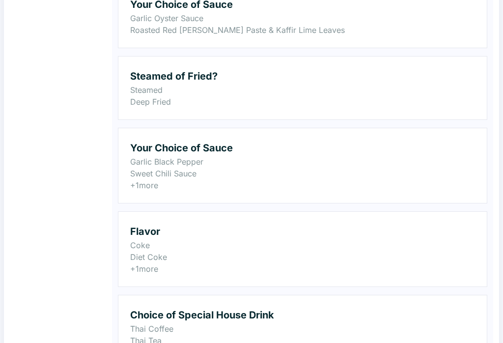
click at [324, 91] on p "Steamed" at bounding box center [302, 90] width 345 height 12
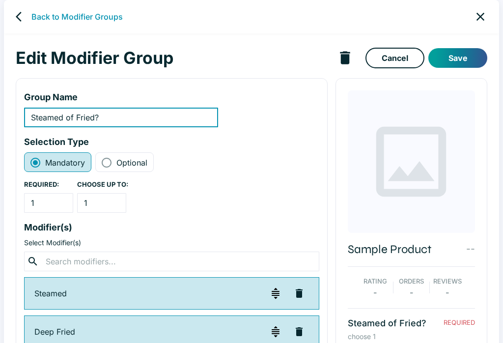
click at [76, 118] on input "Steamed of Fried?" at bounding box center [121, 118] width 194 height 20
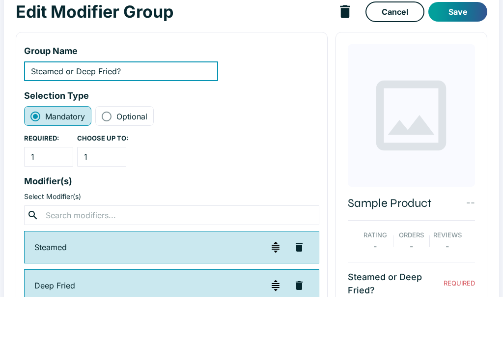
type input "Steamed or Deep Fried?"
click at [474, 48] on button "Save" at bounding box center [457, 58] width 59 height 20
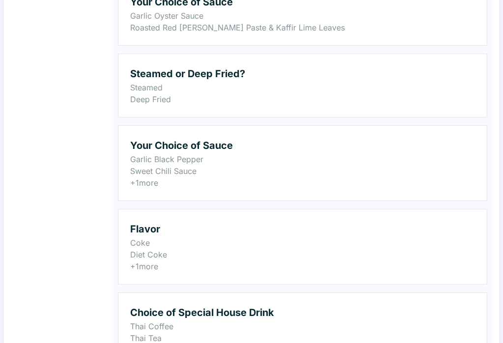
scroll to position [901, 0]
click at [332, 246] on p "Coke" at bounding box center [302, 243] width 345 height 12
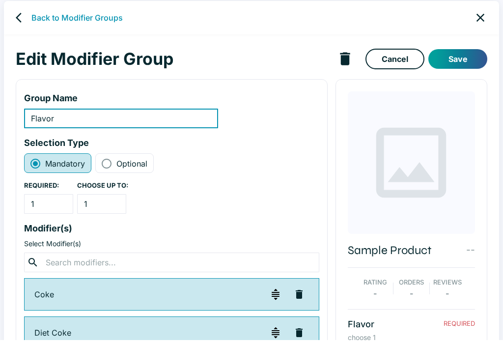
scroll to position [4, 0]
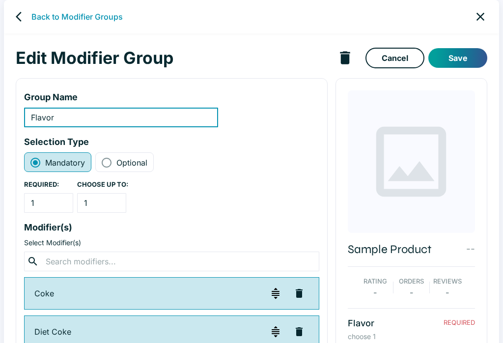
type input "Flavor"
radio input "true"
radio input "false"
type input "1"
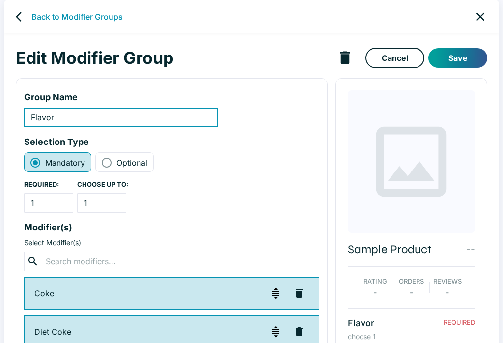
click at [19, 19] on icon "back" at bounding box center [19, 17] width 6 height 10
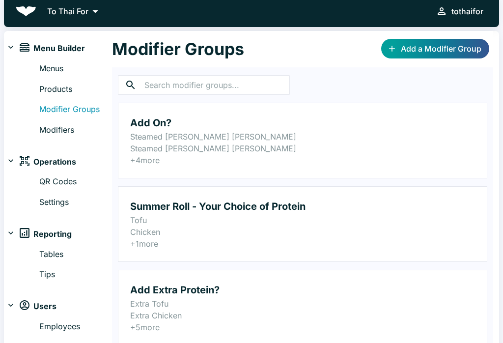
scroll to position [6, 0]
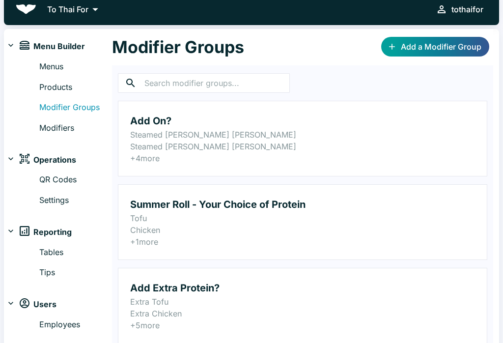
click at [43, 85] on link "Products" at bounding box center [75, 87] width 73 height 13
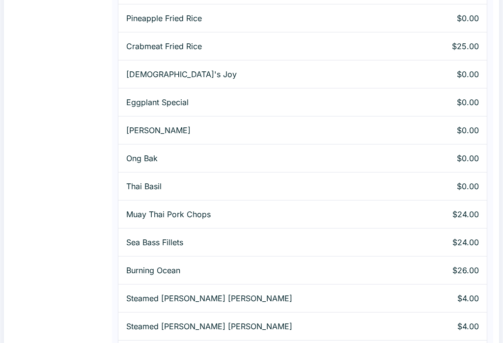
scroll to position [814, 0]
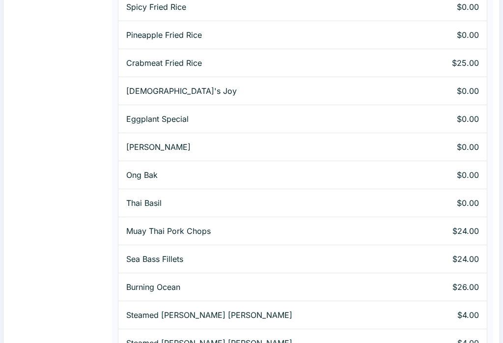
click at [195, 13] on td "Spicy Fried Rice" at bounding box center [267, 7] width 298 height 28
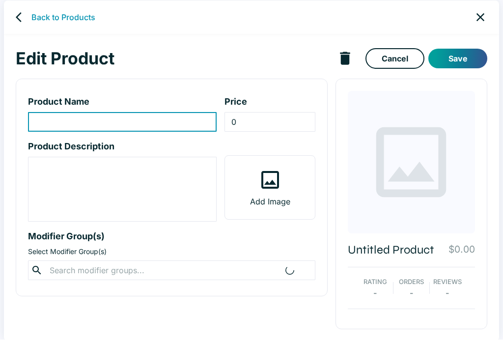
type input "Spicy Fried Rice"
type textarea "Stir fried (white or brown) rice with garlic, egg, onion, bamboo, carrot, long …"
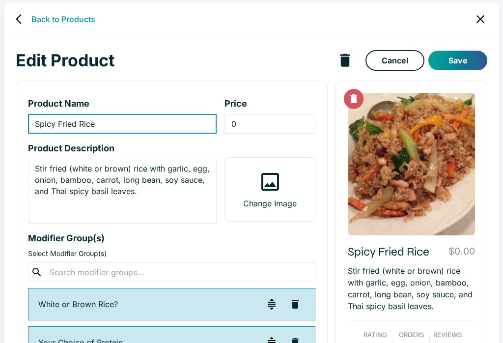
scroll to position [5, 0]
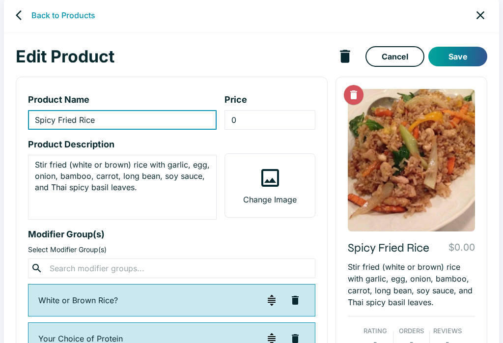
click at [16, 15] on icon "back" at bounding box center [19, 15] width 6 height 10
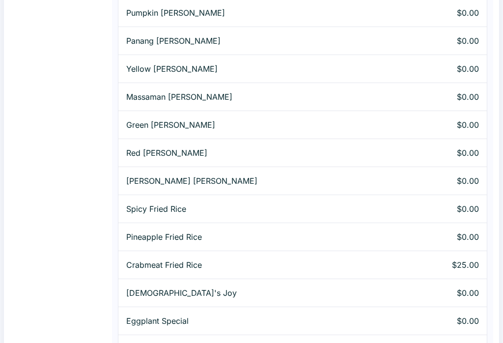
scroll to position [618, 0]
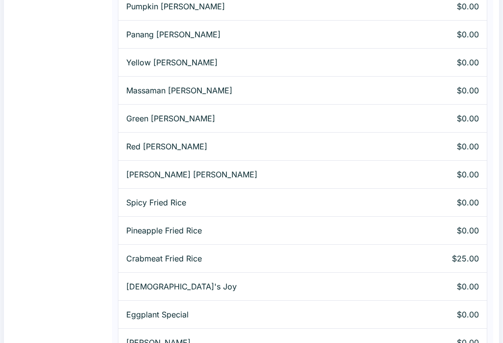
click at [187, 177] on p "[PERSON_NAME] [PERSON_NAME]" at bounding box center [267, 175] width 282 height 12
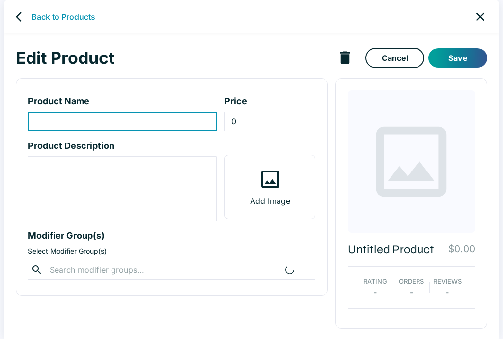
scroll to position [4, 0]
type input "[PERSON_NAME] [PERSON_NAME]"
type textarea "Stir fried (white or brown) rice with garlic, egg, onion, carrot, celery, and T…"
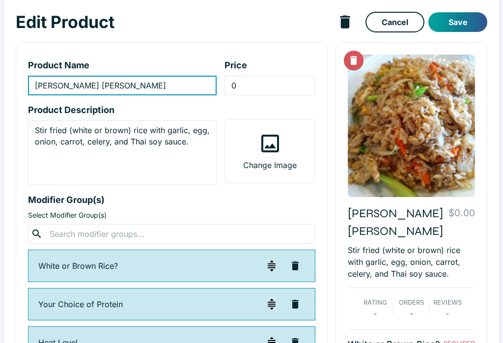
scroll to position [0, 0]
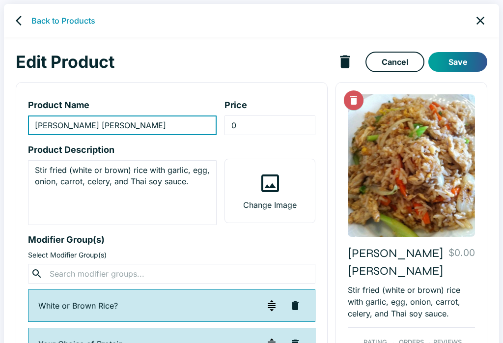
click at [19, 24] on icon "back" at bounding box center [22, 21] width 12 height 12
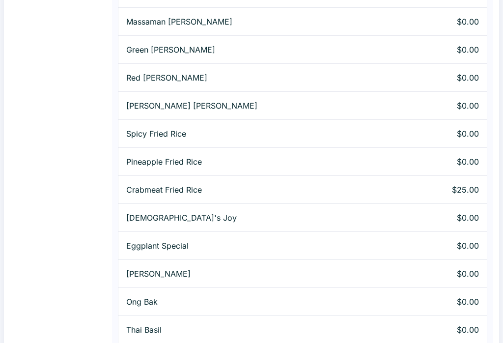
scroll to position [689, 0]
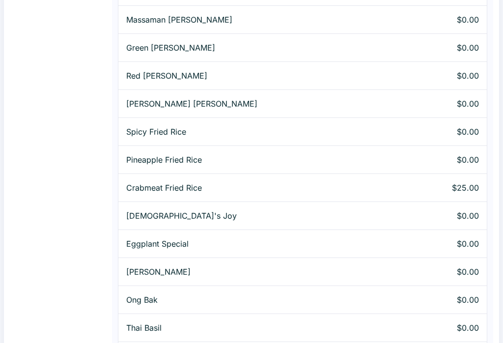
click at [211, 193] on td "Crabmeat Fried Rice" at bounding box center [267, 188] width 298 height 28
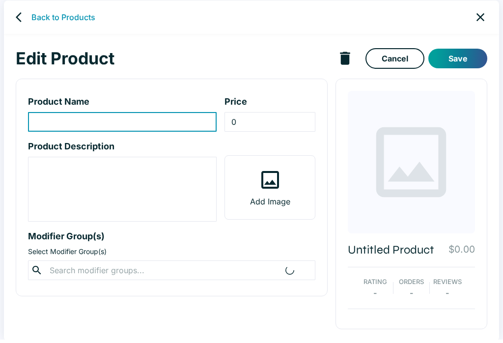
scroll to position [4, 0]
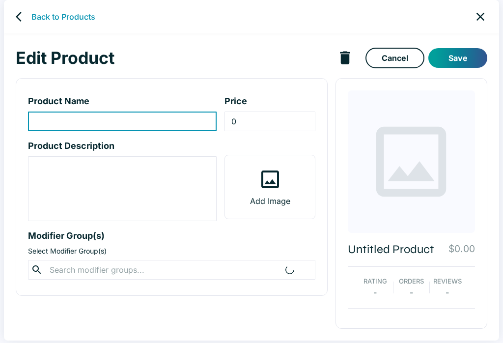
type input "Crabmeat Fried Rice"
type input "25"
type textarea "Stir fried (white or brown) rice with garlic, egg, onion, carrot, celery, and r…"
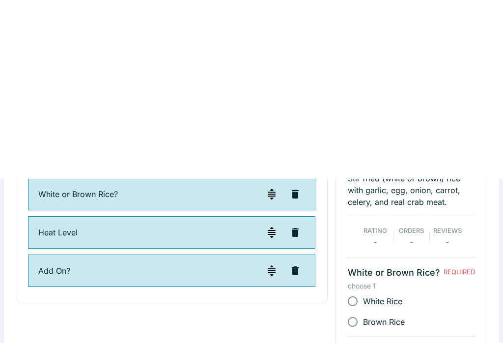
scroll to position [0, 0]
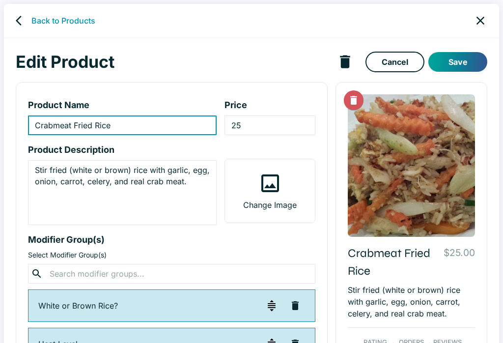
click at [20, 16] on icon "back" at bounding box center [19, 21] width 6 height 10
